Goal: Information Seeking & Learning: Learn about a topic

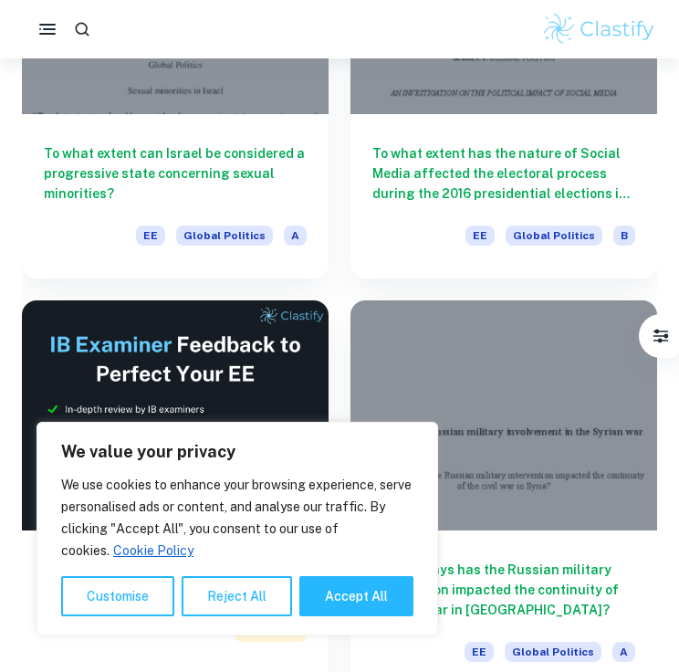
scroll to position [3641, 0]
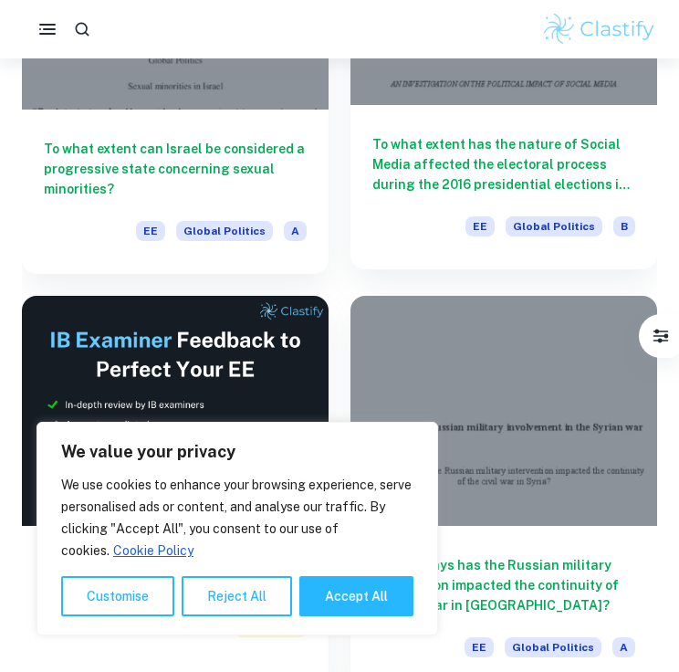
click at [462, 140] on h6 "To what extent has the nature of Social Media affected the electoral process du…" at bounding box center [503, 164] width 263 height 60
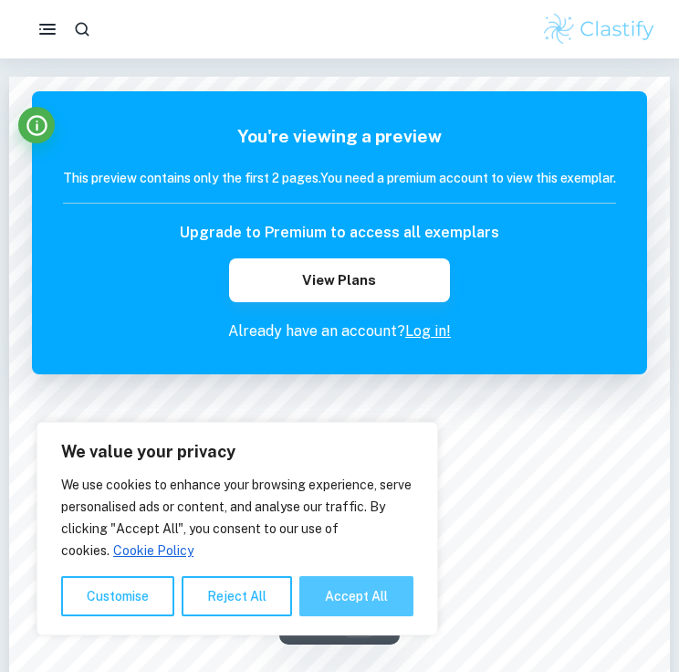
click at [326, 589] on button "Accept All" at bounding box center [356, 596] width 114 height 40
checkbox input "true"
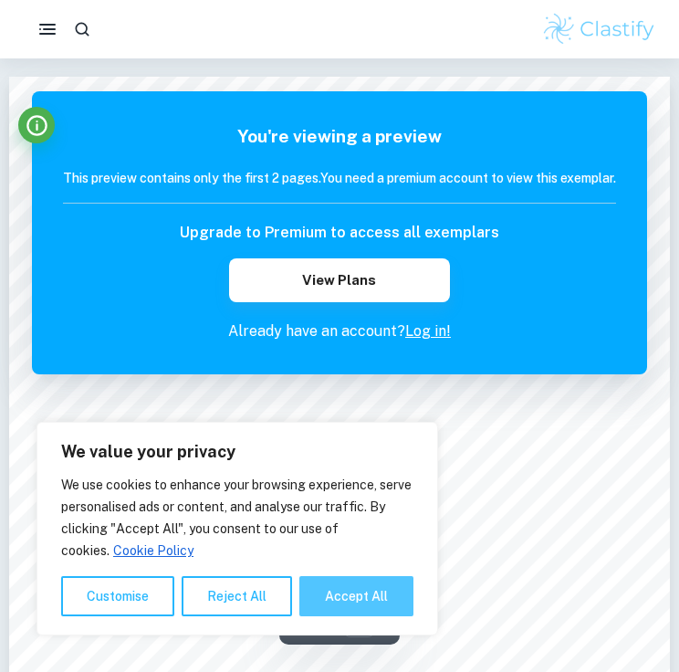
checkbox input "true"
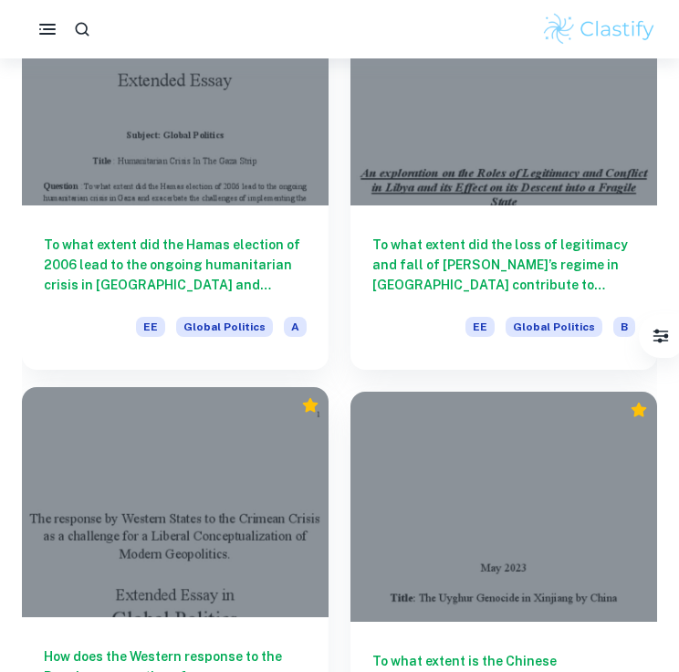
scroll to position [1730, 0]
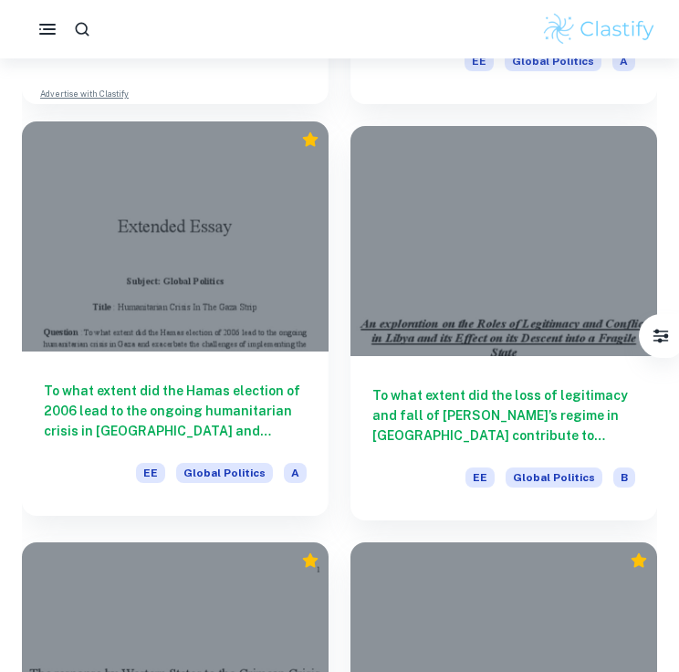
click at [188, 364] on div "To what extent did the Hamas election of 2006 lead to the ongoing humanitarian …" at bounding box center [175, 433] width 307 height 164
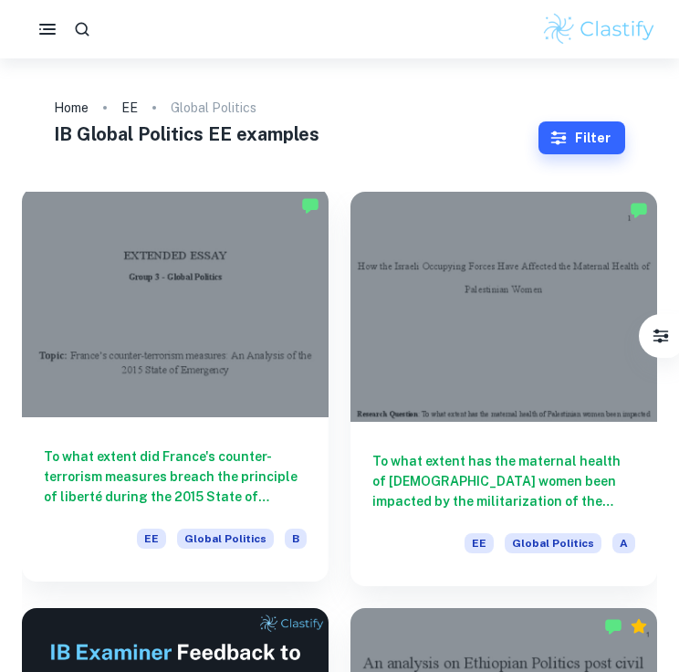
click at [238, 303] on div at bounding box center [175, 302] width 307 height 230
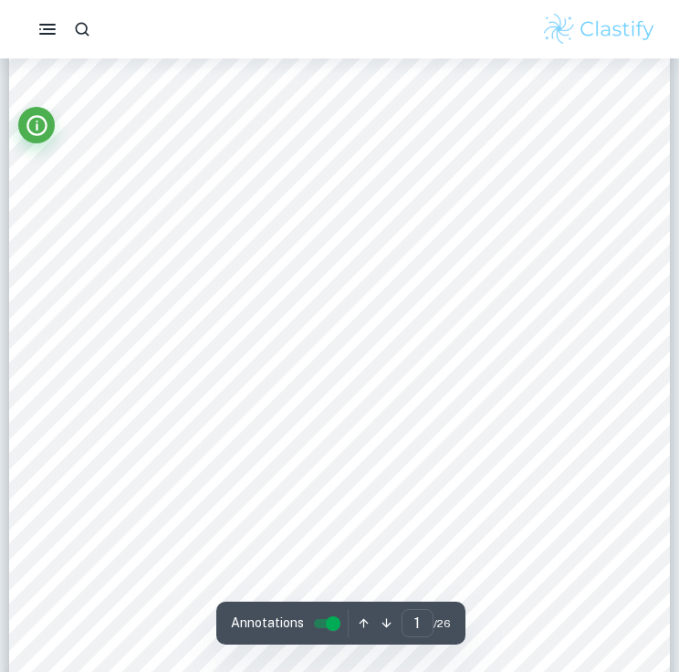
scroll to position [340, 0]
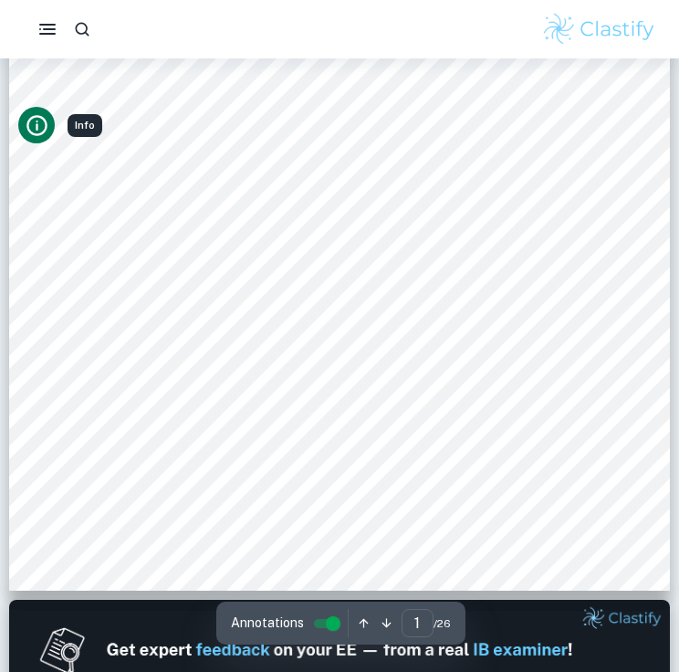
click at [30, 129] on icon "Info" at bounding box center [37, 125] width 25 height 25
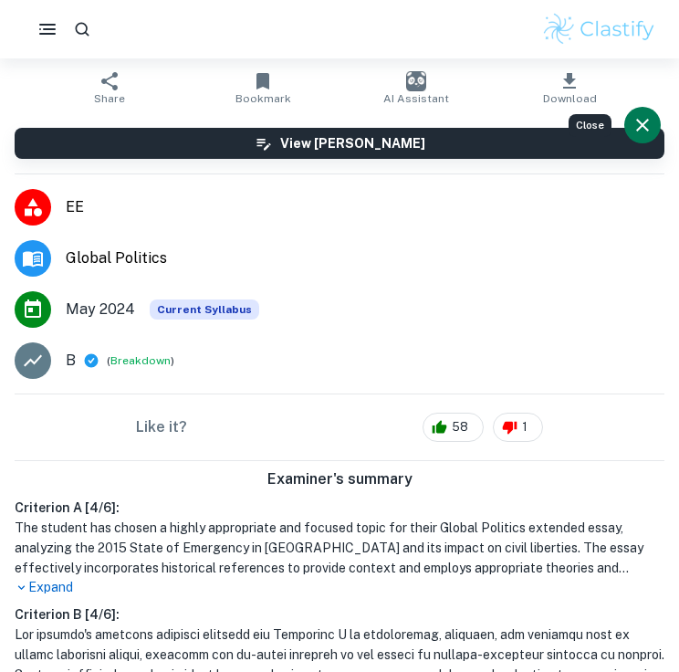
scroll to position [58, 0]
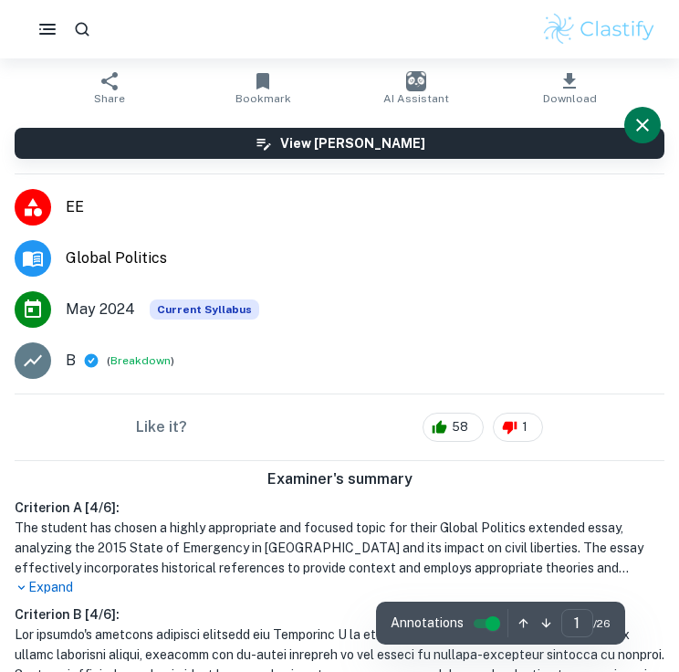
click at [72, 363] on p "B" at bounding box center [71, 361] width 10 height 22
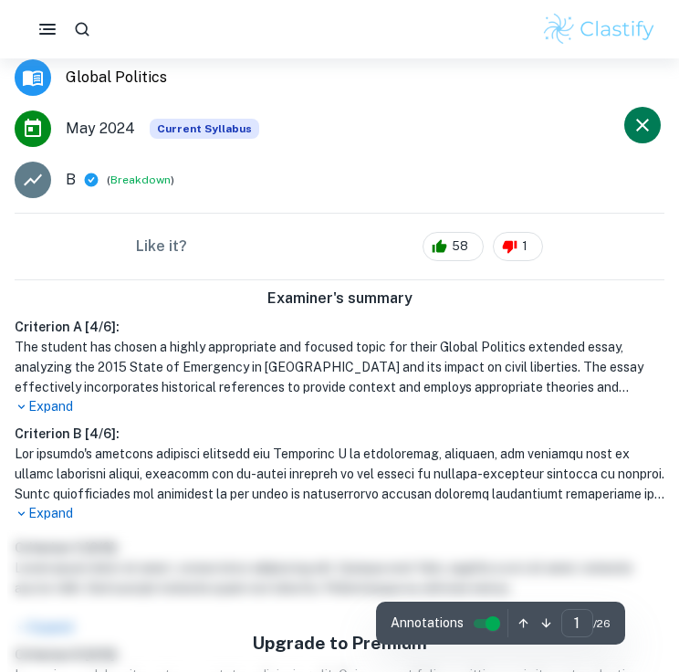
scroll to position [0, 0]
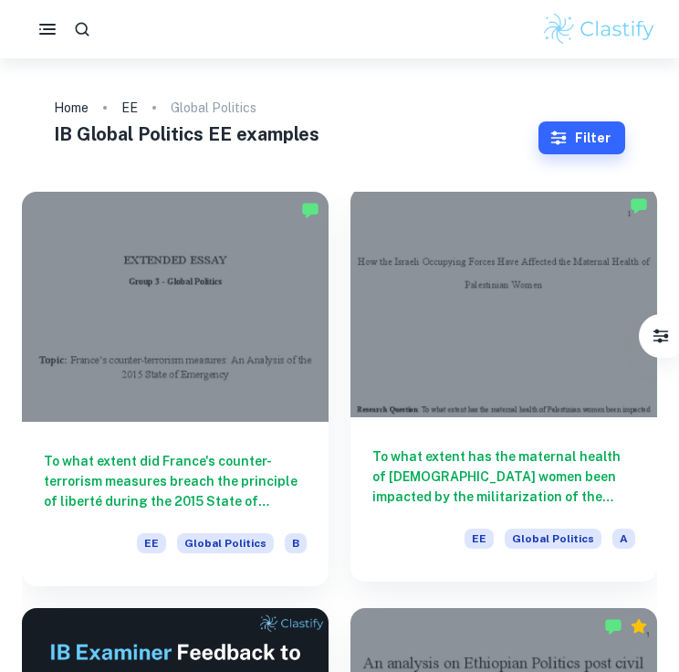
click at [467, 255] on div at bounding box center [503, 302] width 307 height 230
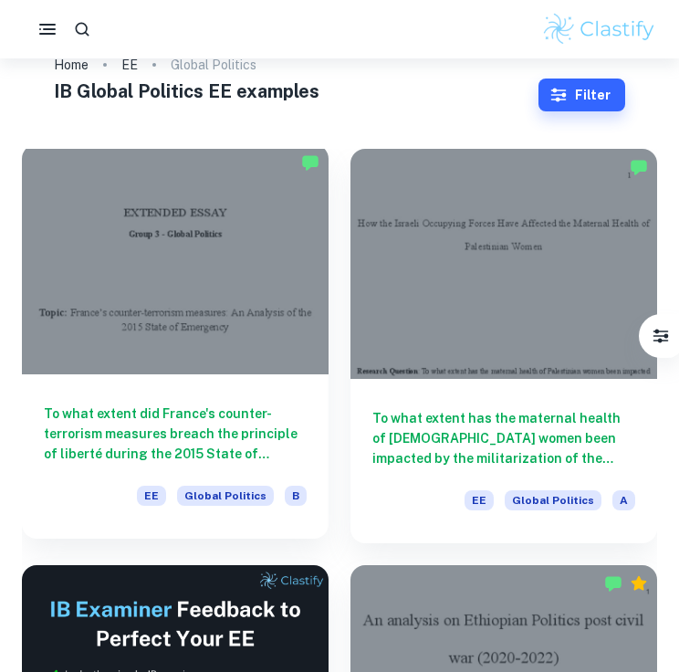
scroll to position [46, 0]
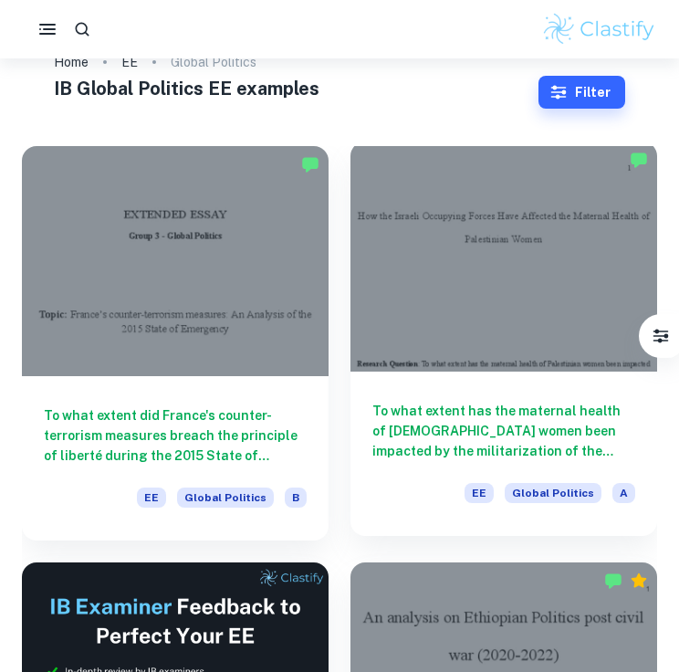
click at [489, 304] on div at bounding box center [503, 256] width 307 height 230
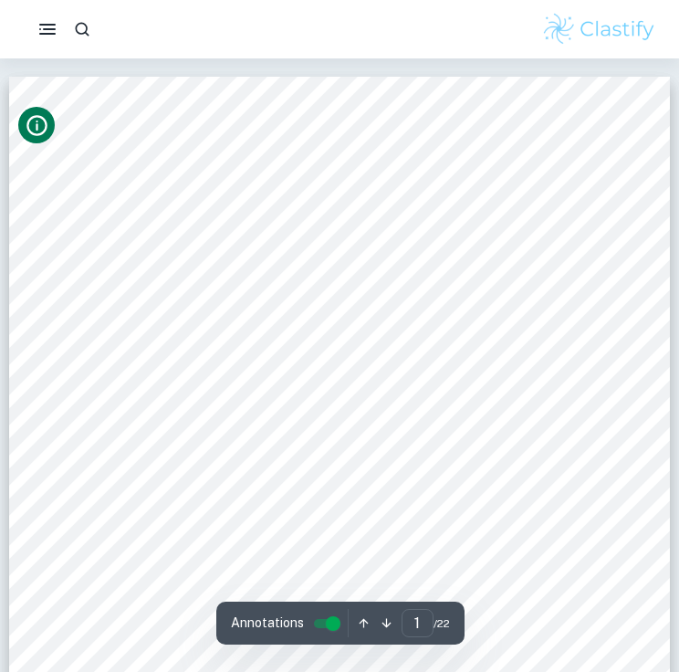
click at [25, 134] on icon "Info" at bounding box center [37, 125] width 25 height 25
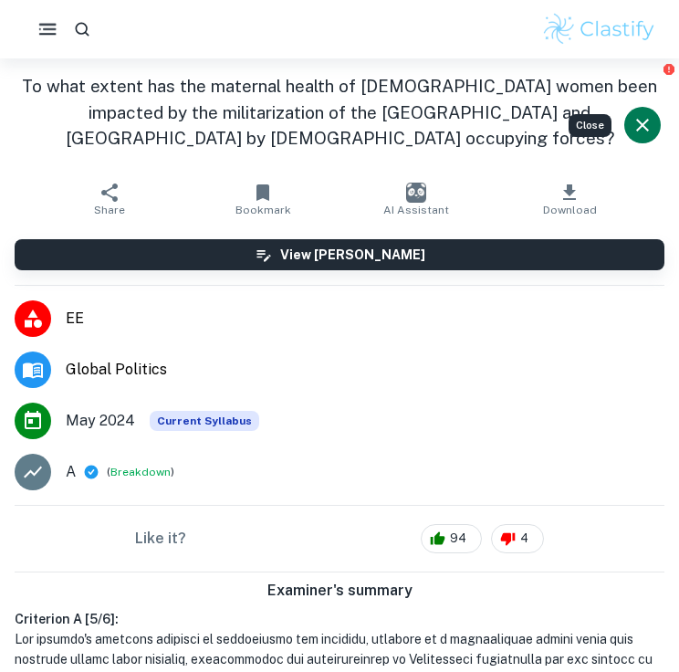
click at [45, 22] on icon "button" at bounding box center [48, 29] width 23 height 23
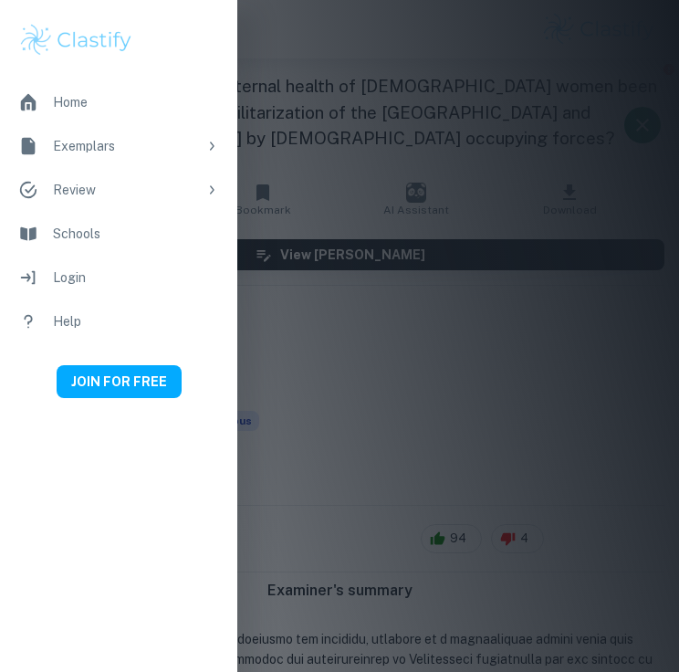
click at [281, 64] on div at bounding box center [339, 336] width 679 height 672
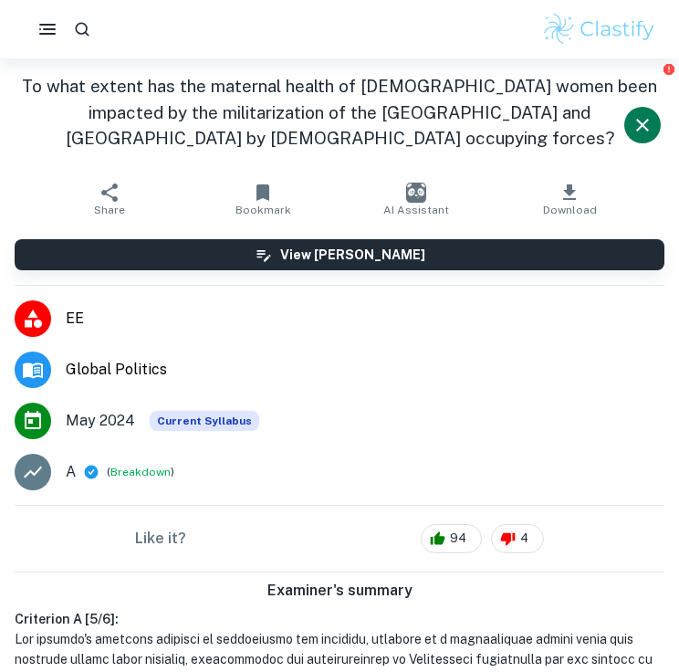
click at [37, 308] on icon at bounding box center [33, 319] width 22 height 22
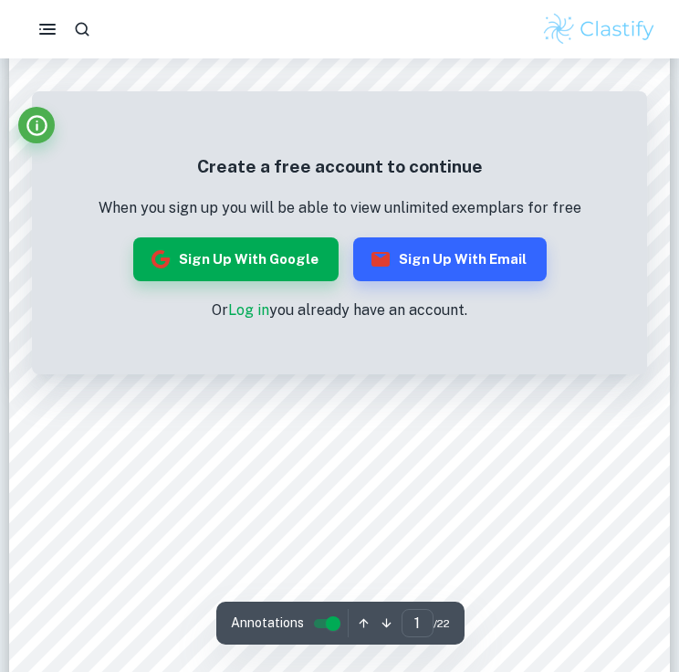
scroll to position [316, 0]
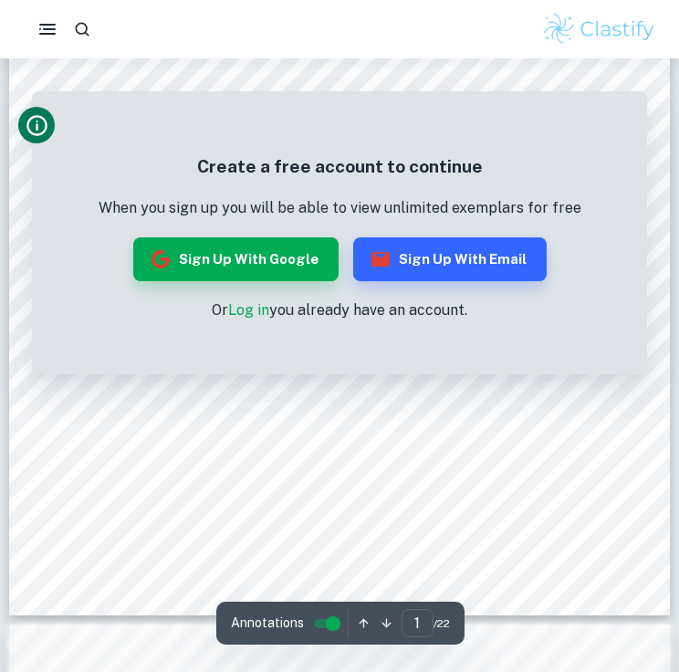
click at [37, 123] on icon "Info" at bounding box center [37, 125] width 25 height 25
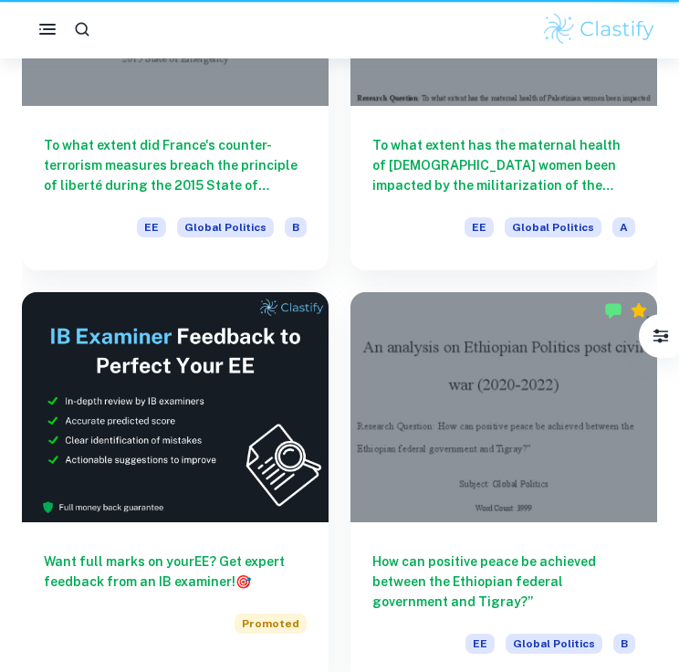
scroll to position [46, 0]
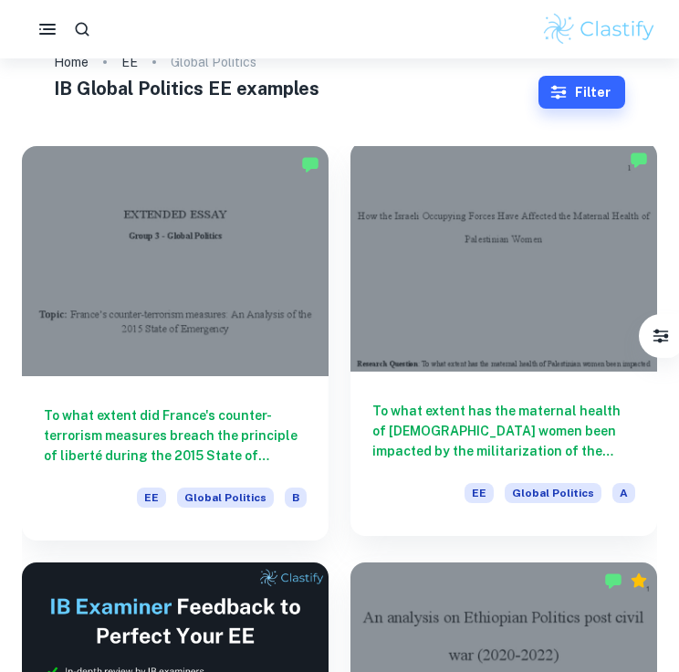
click at [465, 357] on div at bounding box center [503, 256] width 307 height 230
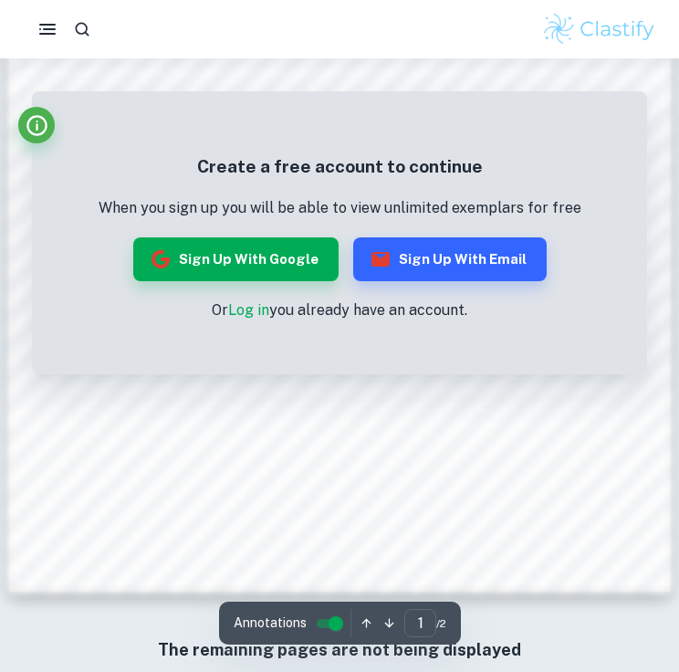
scroll to position [1248, 0]
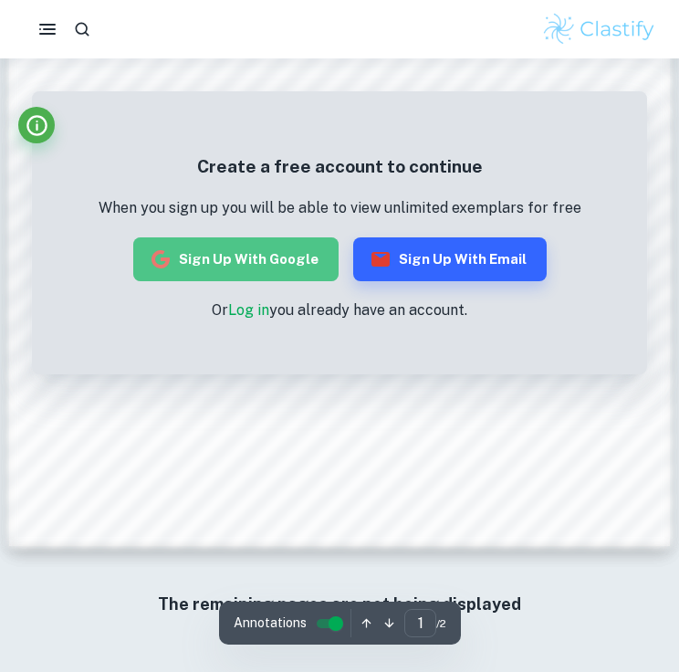
click at [299, 254] on button "Sign up with Google" at bounding box center [235, 259] width 205 height 44
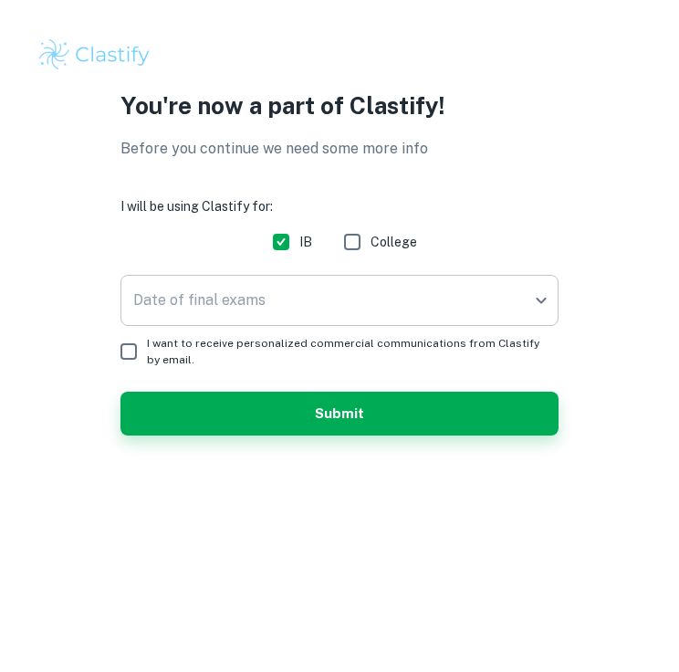
click at [330, 313] on body "We value your privacy We use cookies to enhance your browsing experience, serve…" at bounding box center [339, 336] width 679 height 672
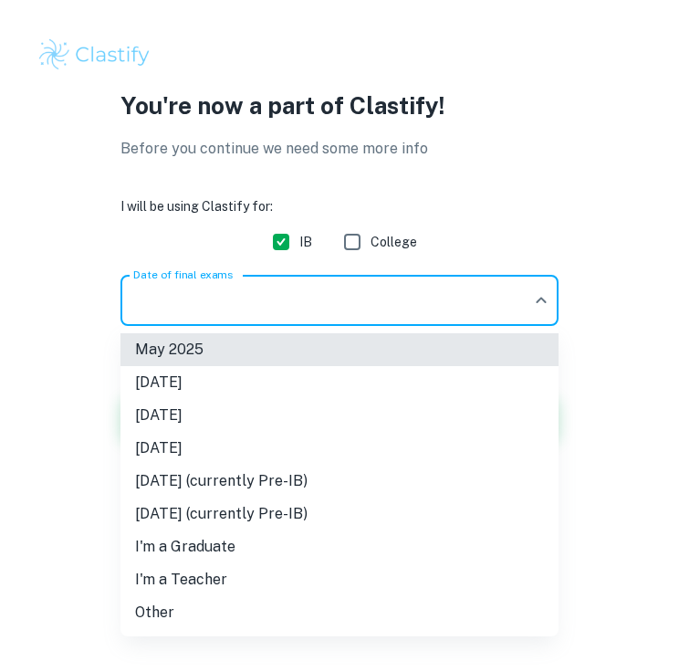
click at [267, 412] on li "[DATE]" at bounding box center [339, 415] width 438 height 33
type input "M26"
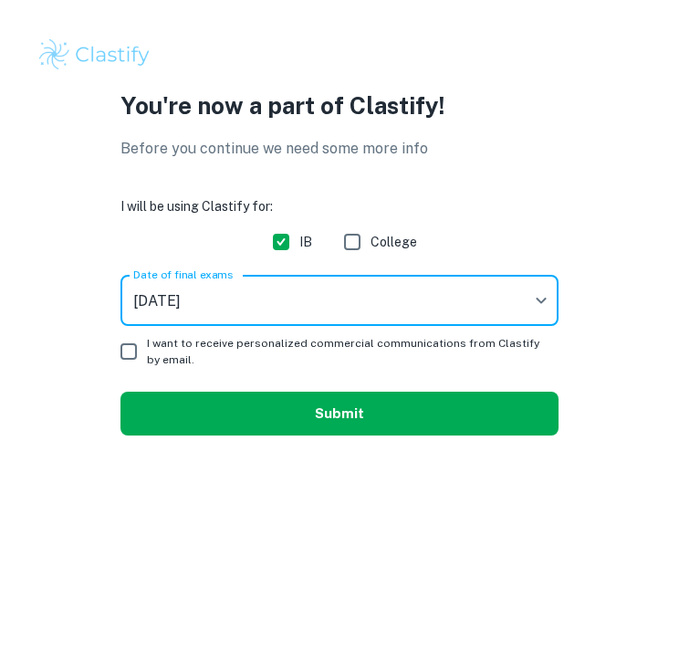
click at [279, 407] on button "Submit" at bounding box center [339, 413] width 438 height 44
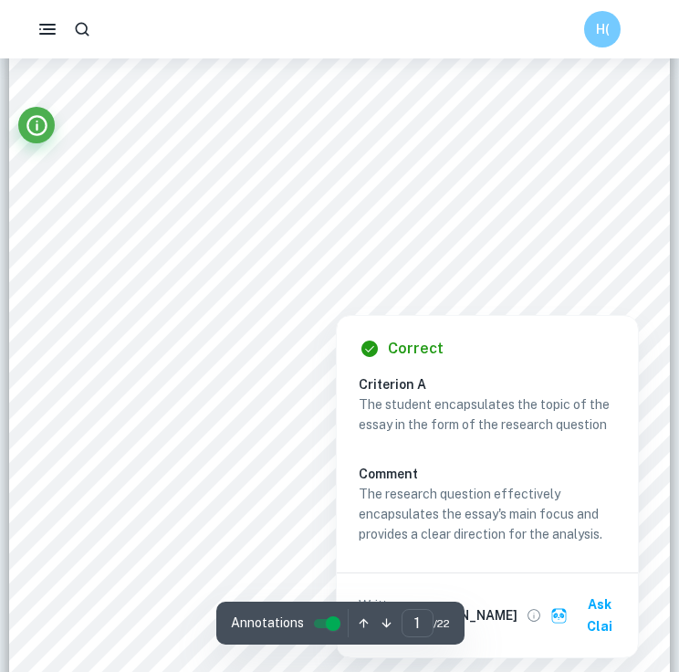
scroll to position [196, 0]
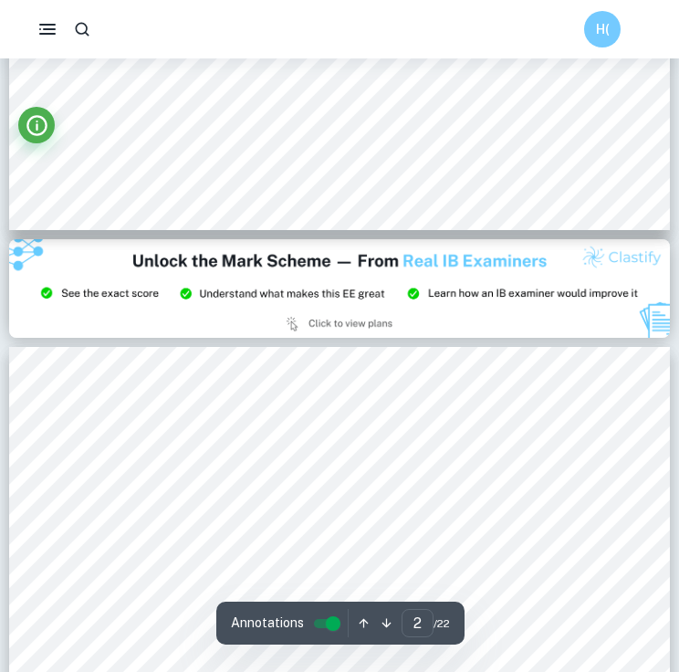
type input "3"
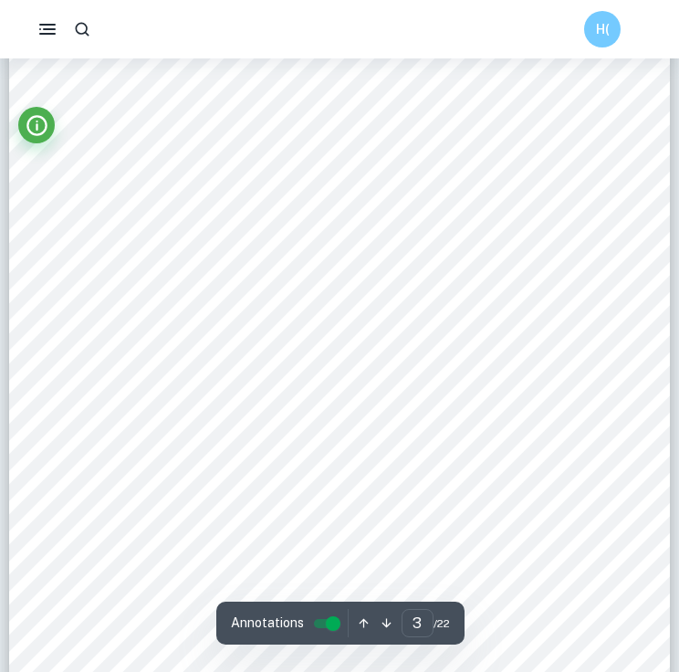
scroll to position [1987, 0]
